Goal: Complete application form

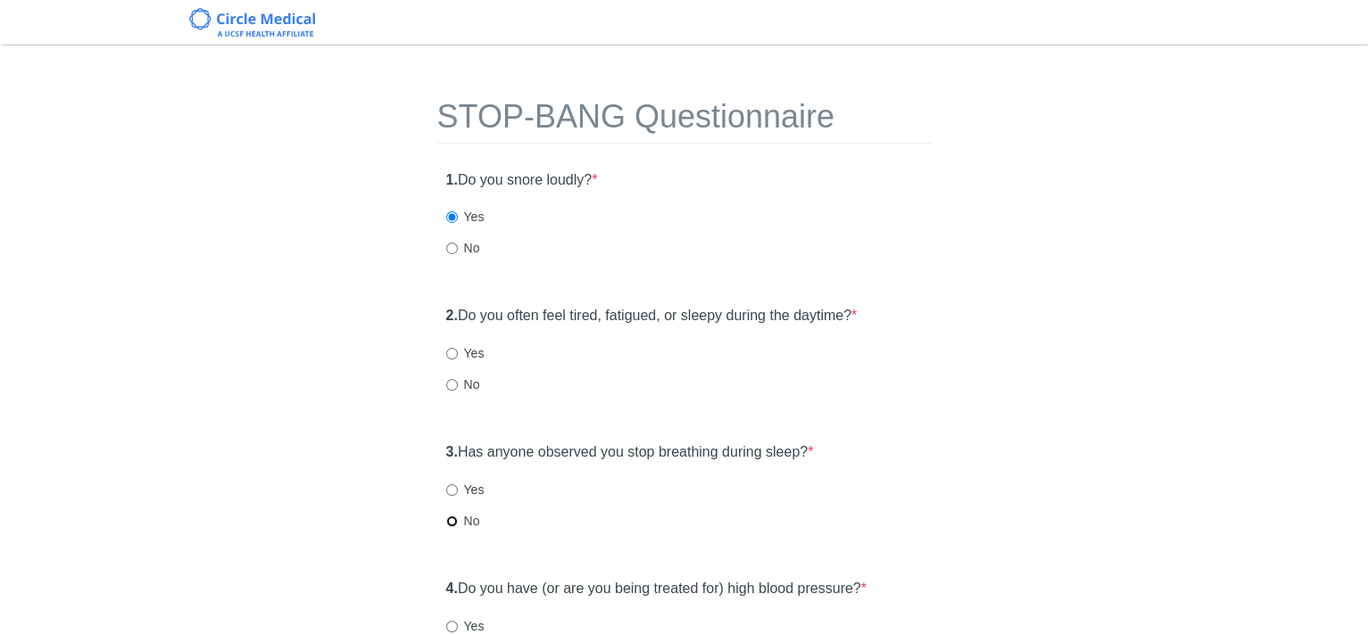
click at [450, 522] on input "No" at bounding box center [452, 522] width 12 height 12
radio input "true"
click at [450, 352] on input "Yes" at bounding box center [452, 354] width 12 height 12
radio input "true"
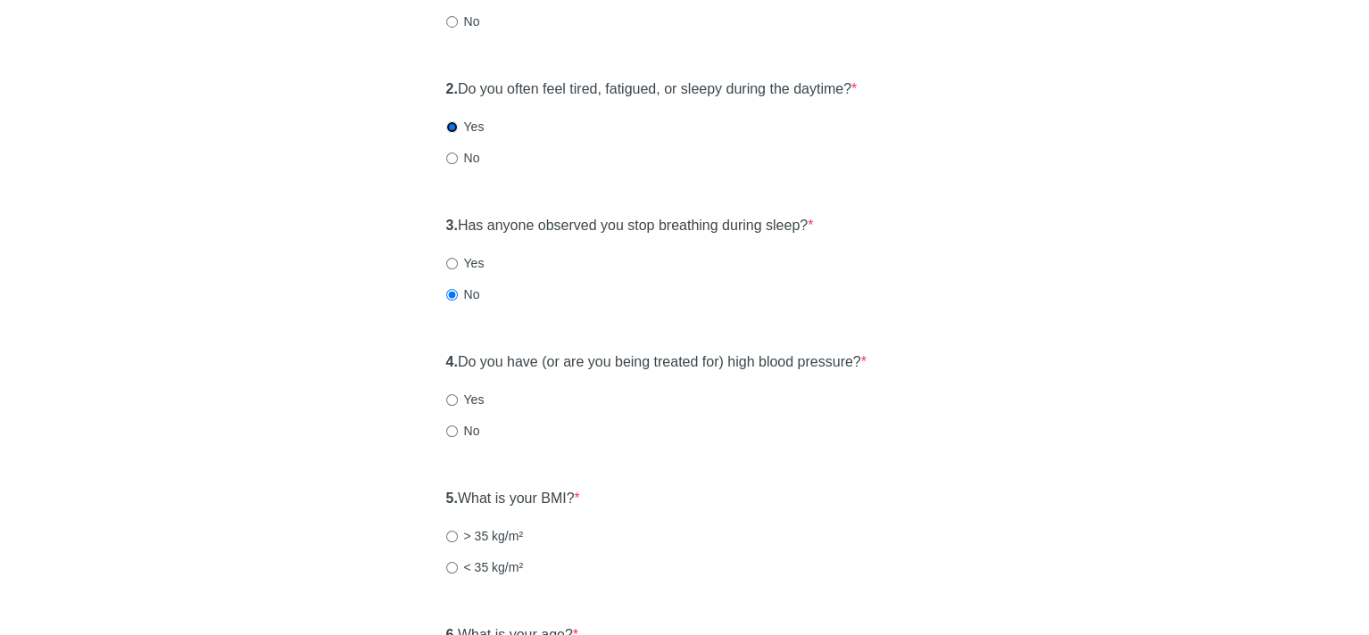
scroll to position [268, 0]
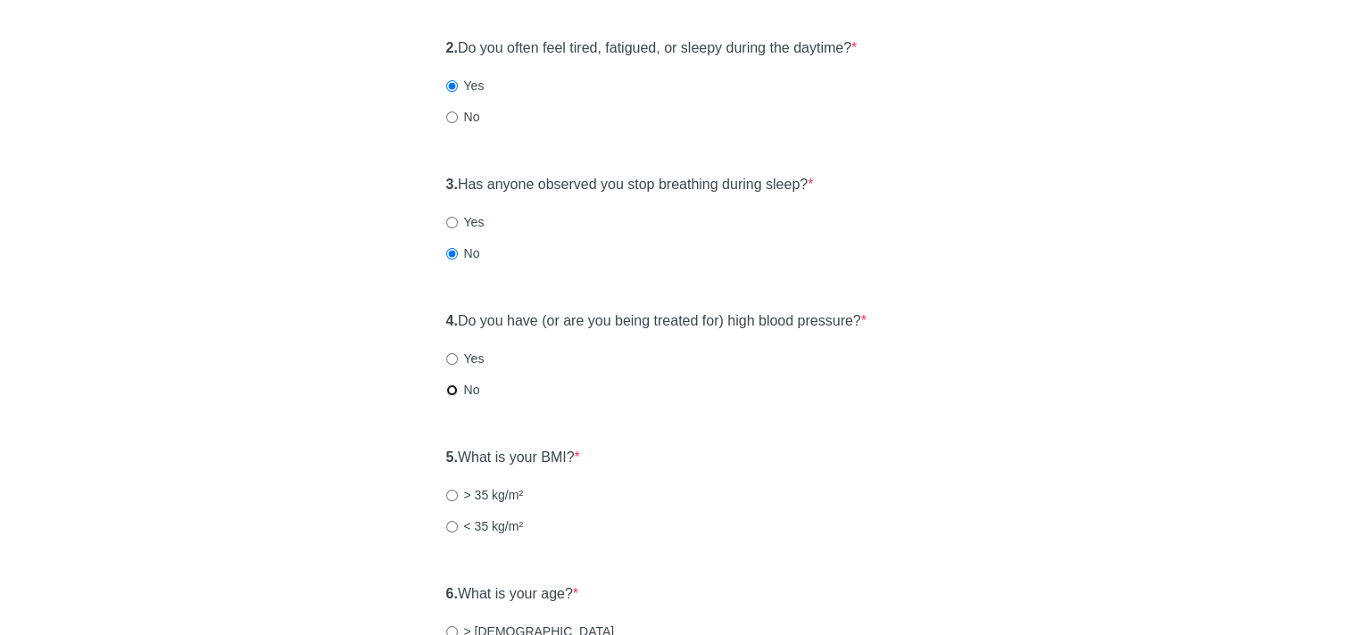
click at [450, 386] on input "No" at bounding box center [452, 391] width 12 height 12
radio input "true"
click at [442, 528] on div "5. What is your BMI? * > 35 kg/m² < 35 kg/m²" at bounding box center [684, 500] width 495 height 123
click at [450, 525] on input "< 35 kg/m²" at bounding box center [452, 527] width 12 height 12
radio input "true"
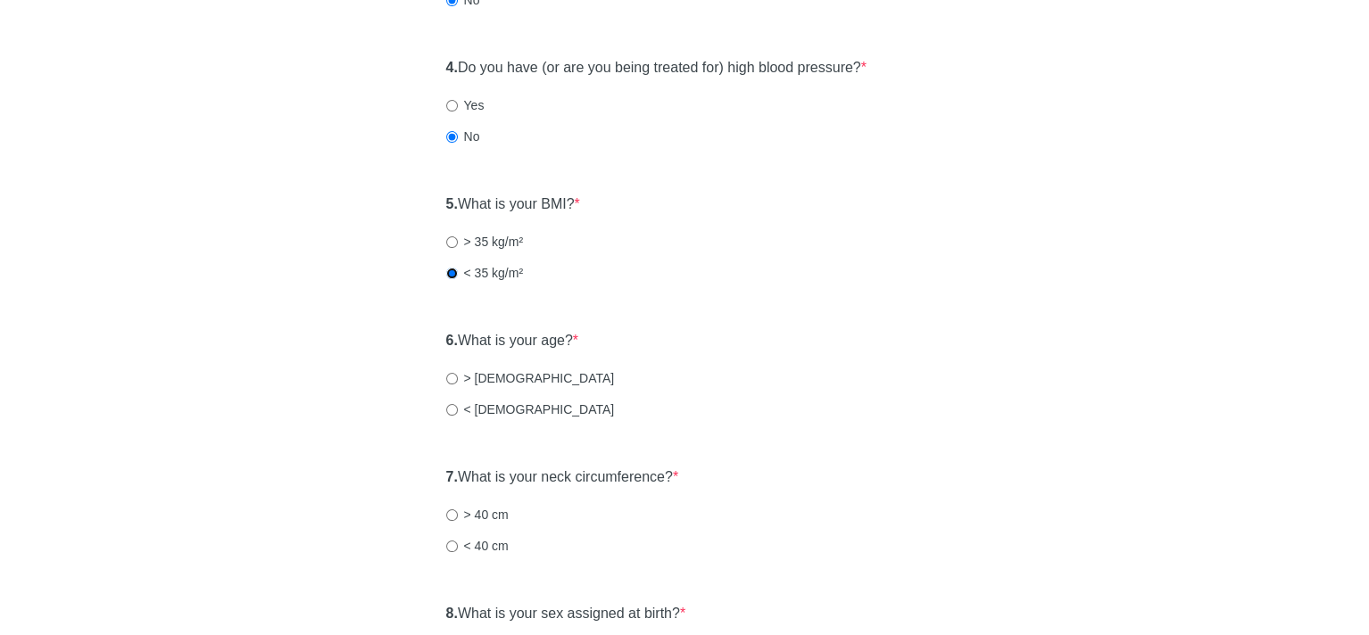
scroll to position [535, 0]
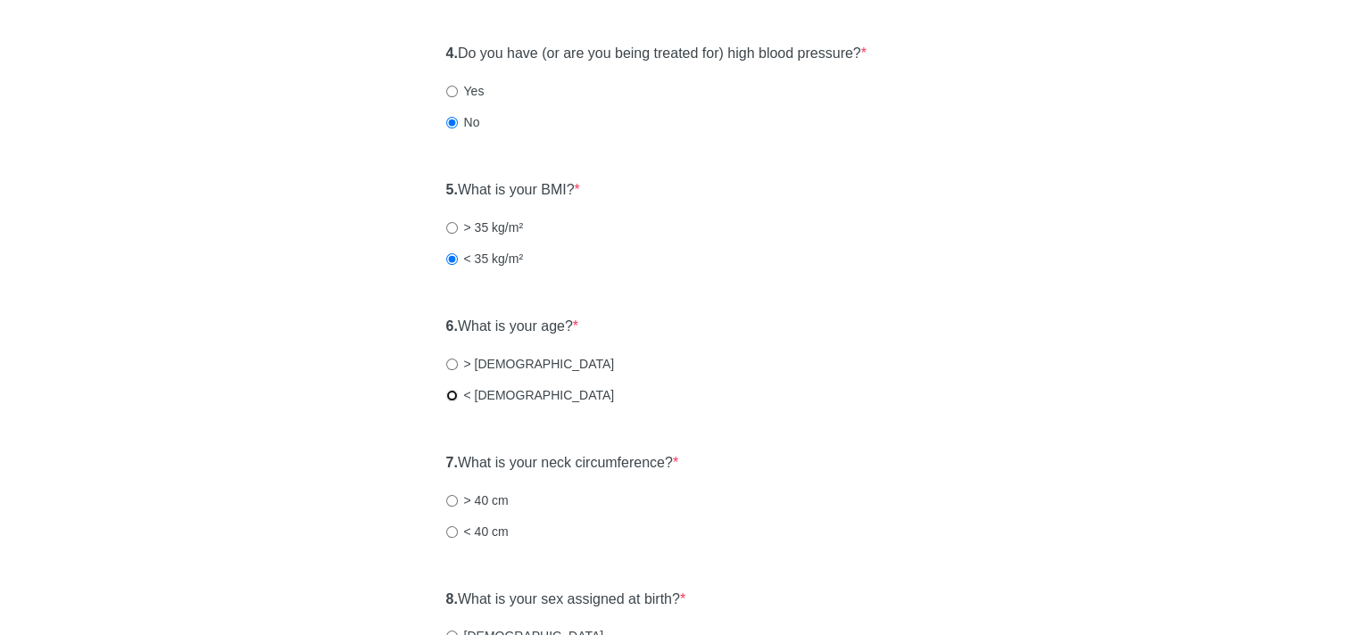
click at [448, 395] on input "< [DEMOGRAPHIC_DATA]" at bounding box center [452, 396] width 12 height 12
radio input "true"
drag, startPoint x: 446, startPoint y: 533, endPoint x: 484, endPoint y: 524, distance: 39.4
click at [448, 534] on input "< 40 cm" at bounding box center [452, 532] width 12 height 12
radio input "true"
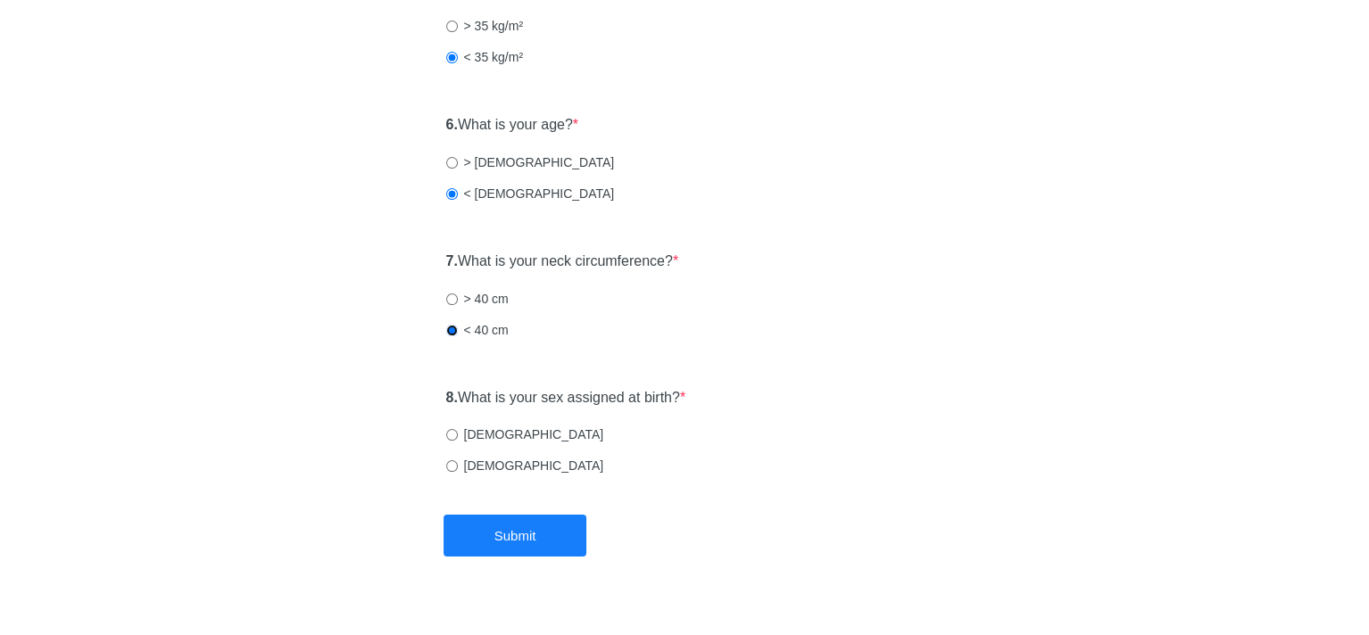
scroll to position [765, 0]
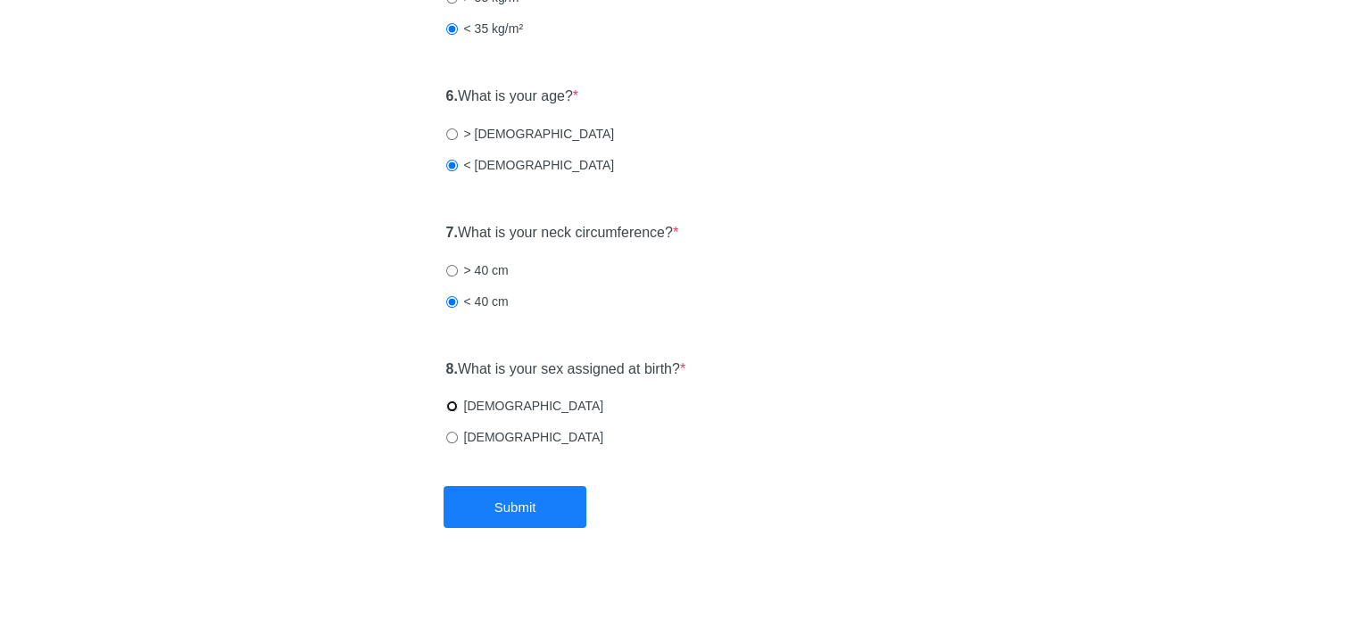
drag, startPoint x: 450, startPoint y: 400, endPoint x: 457, endPoint y: 408, distance: 10.7
click at [450, 401] on input "[DEMOGRAPHIC_DATA]" at bounding box center [452, 407] width 12 height 12
radio input "true"
click at [539, 502] on button "Submit" at bounding box center [514, 507] width 143 height 42
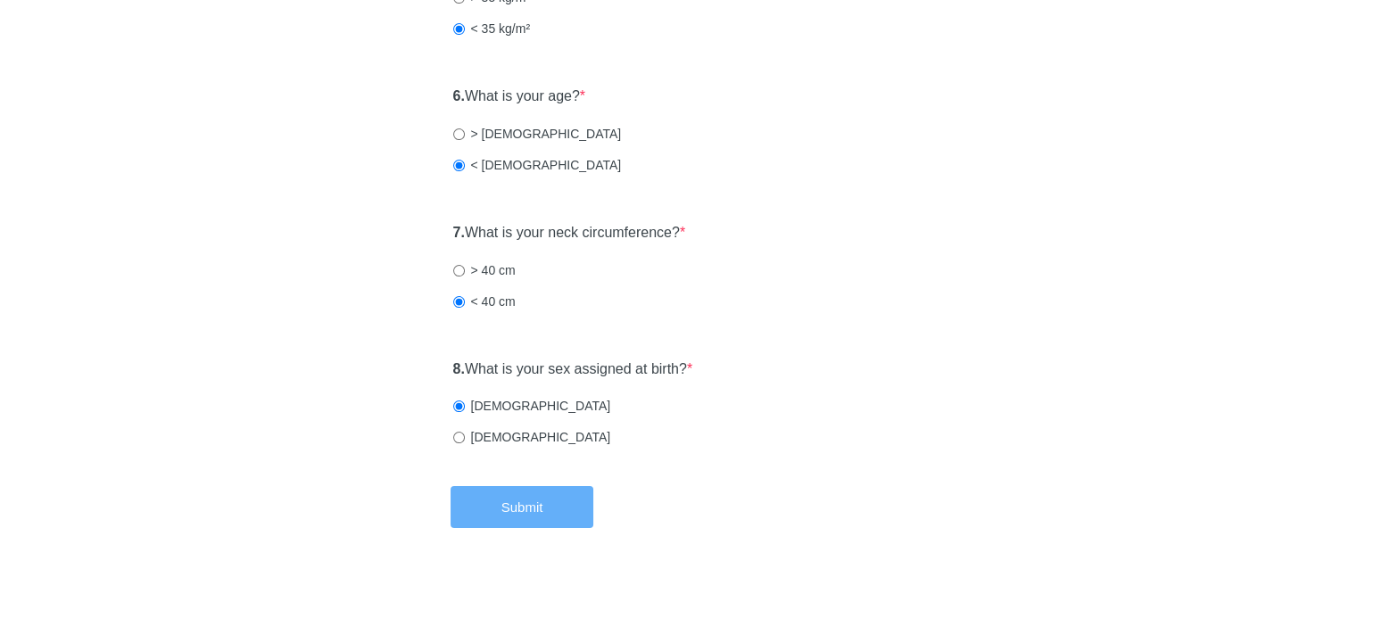
scroll to position [0, 0]
